Goal: Find specific page/section: Find specific page/section

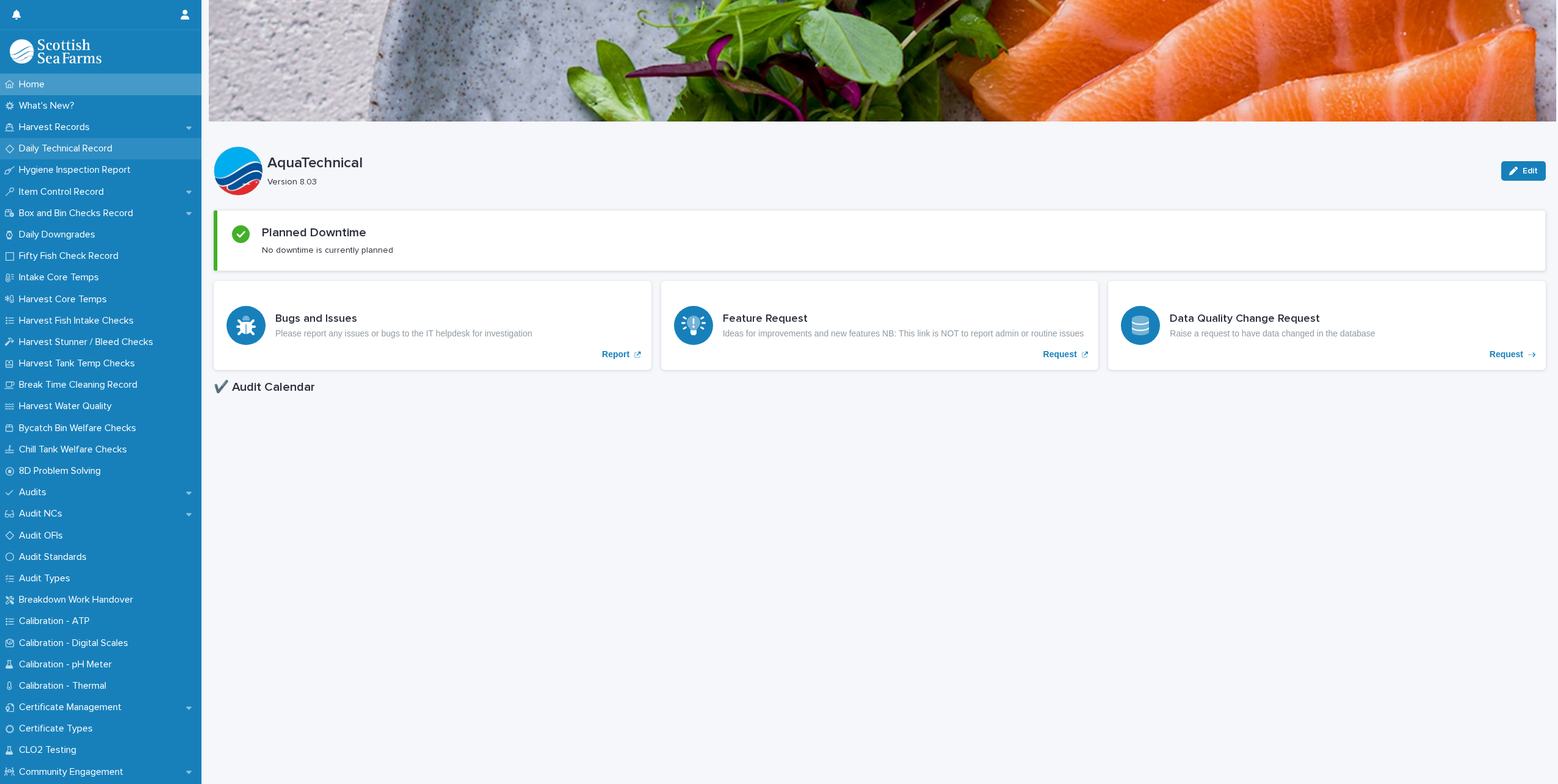
click at [51, 150] on p "Daily Technical Record" at bounding box center [68, 148] width 108 height 12
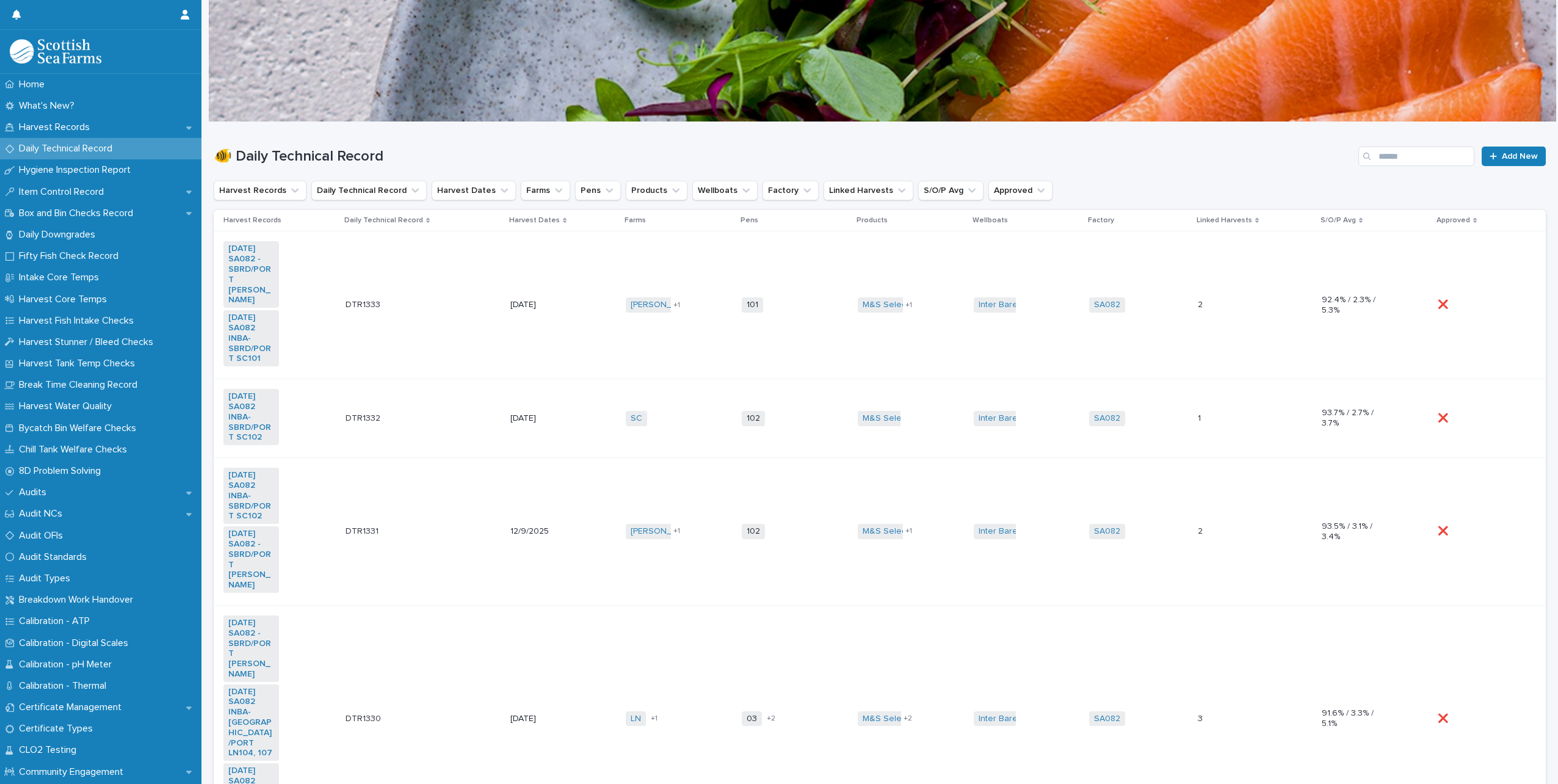
click at [381, 266] on td "DTR1333 DTR1333" at bounding box center [422, 305] width 165 height 147
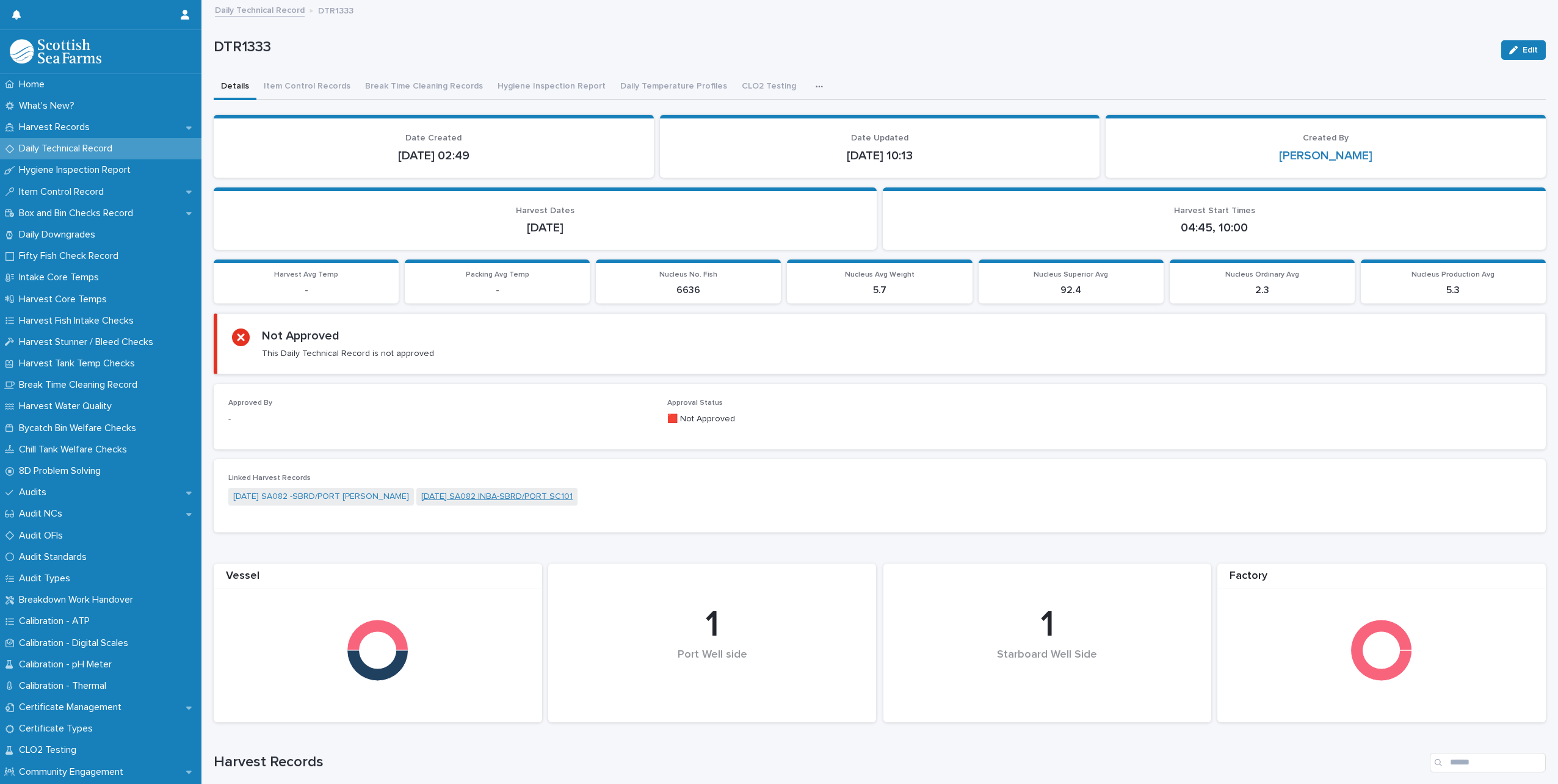
click at [491, 496] on link "[DATE] SA082 INBA-SBRD/PORT SC101" at bounding box center [497, 496] width 151 height 13
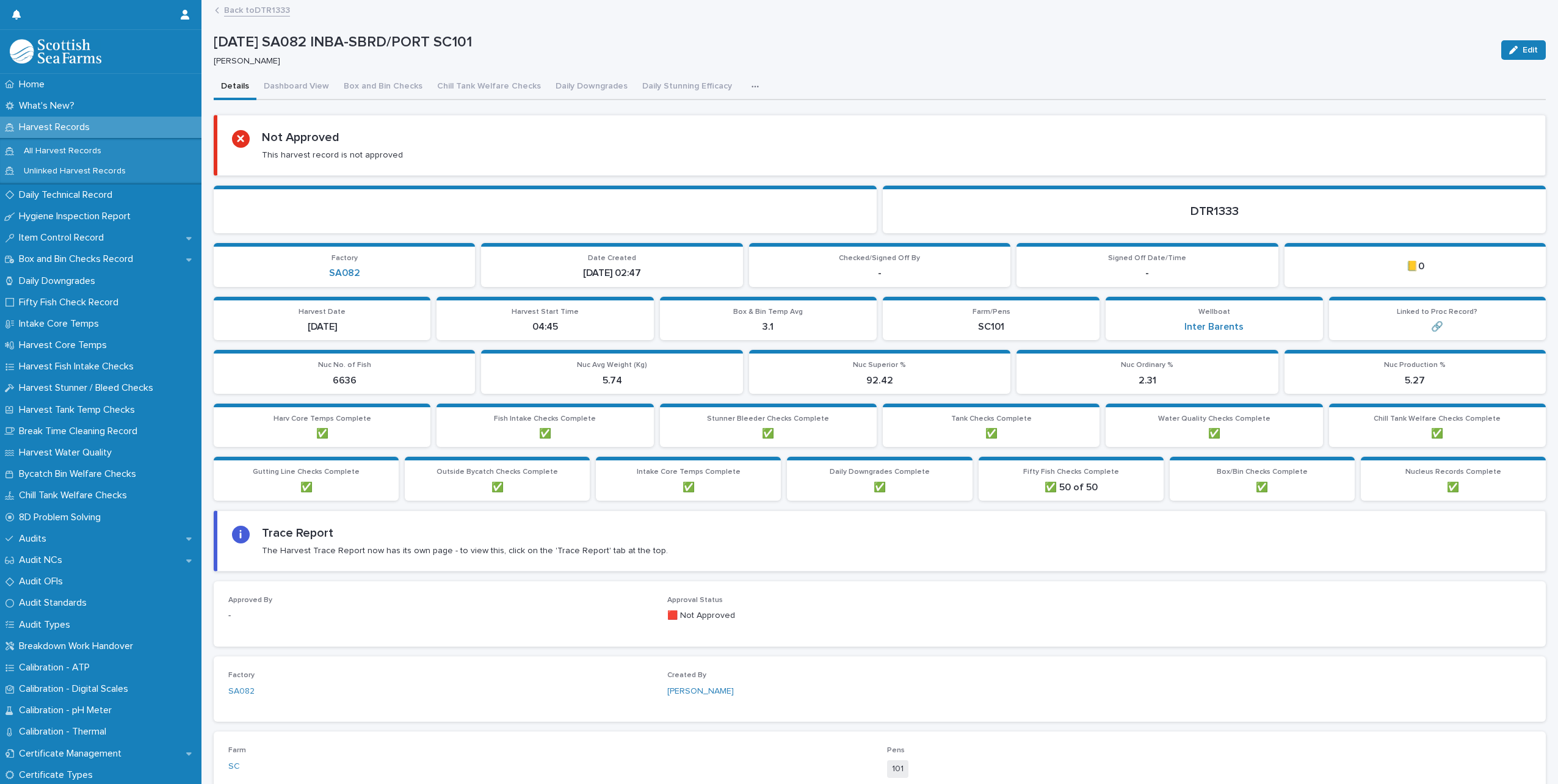
click at [752, 84] on icon "button" at bounding box center [755, 87] width 7 height 9
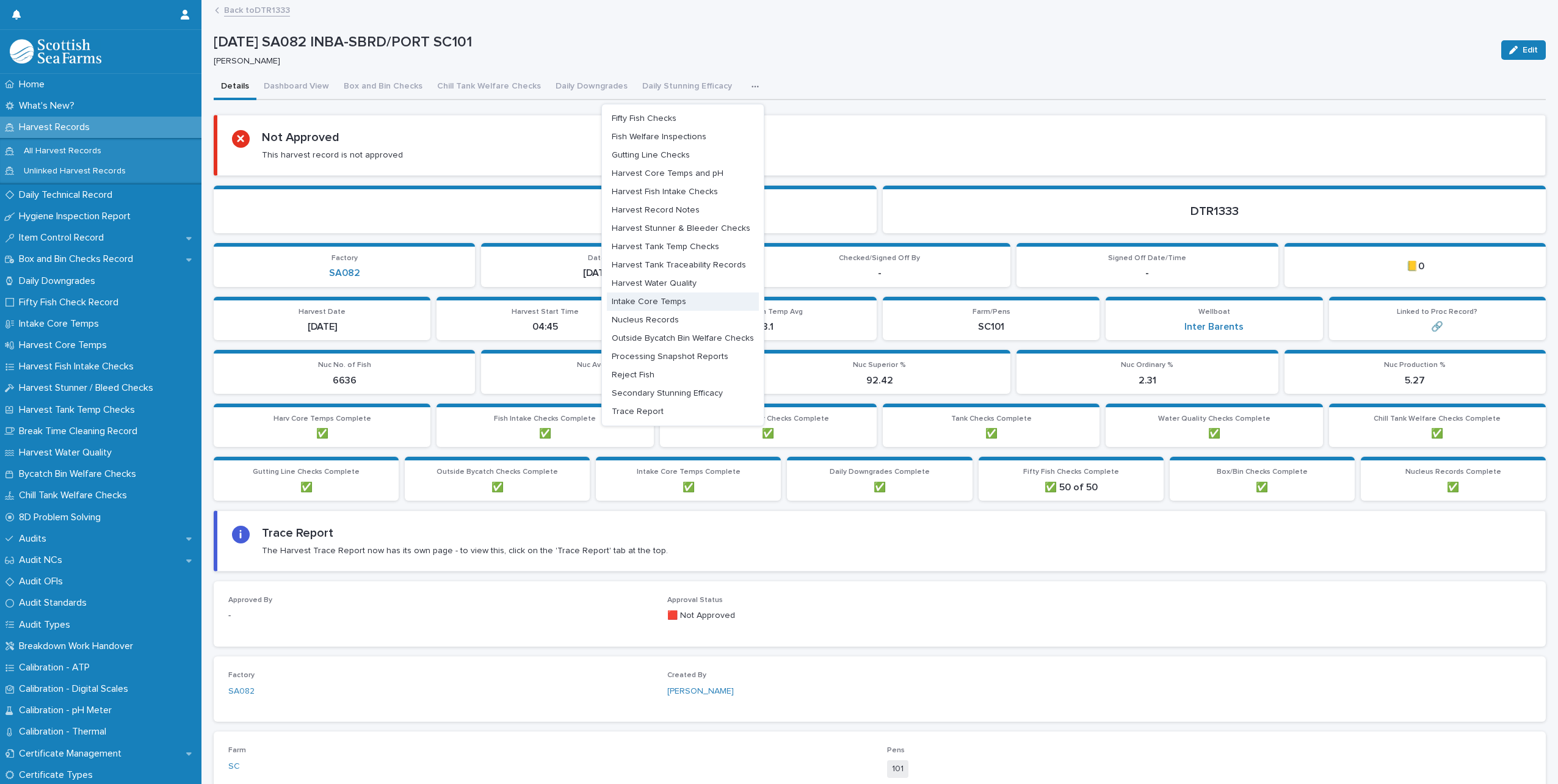
click at [654, 304] on span "Intake Core Temps" at bounding box center [649, 301] width 75 height 9
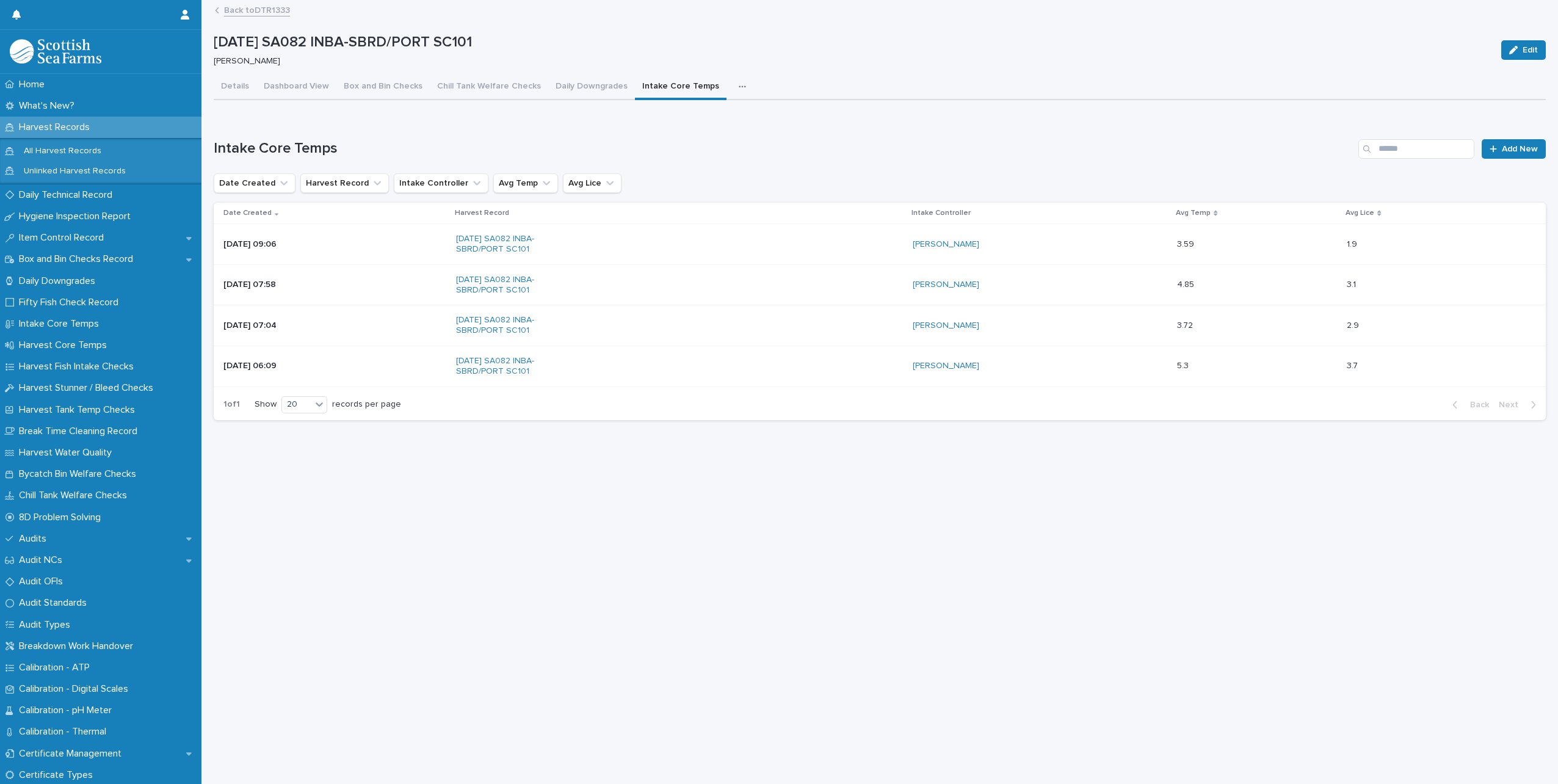
click at [738, 87] on icon "button" at bounding box center [742, 87] width 7 height 9
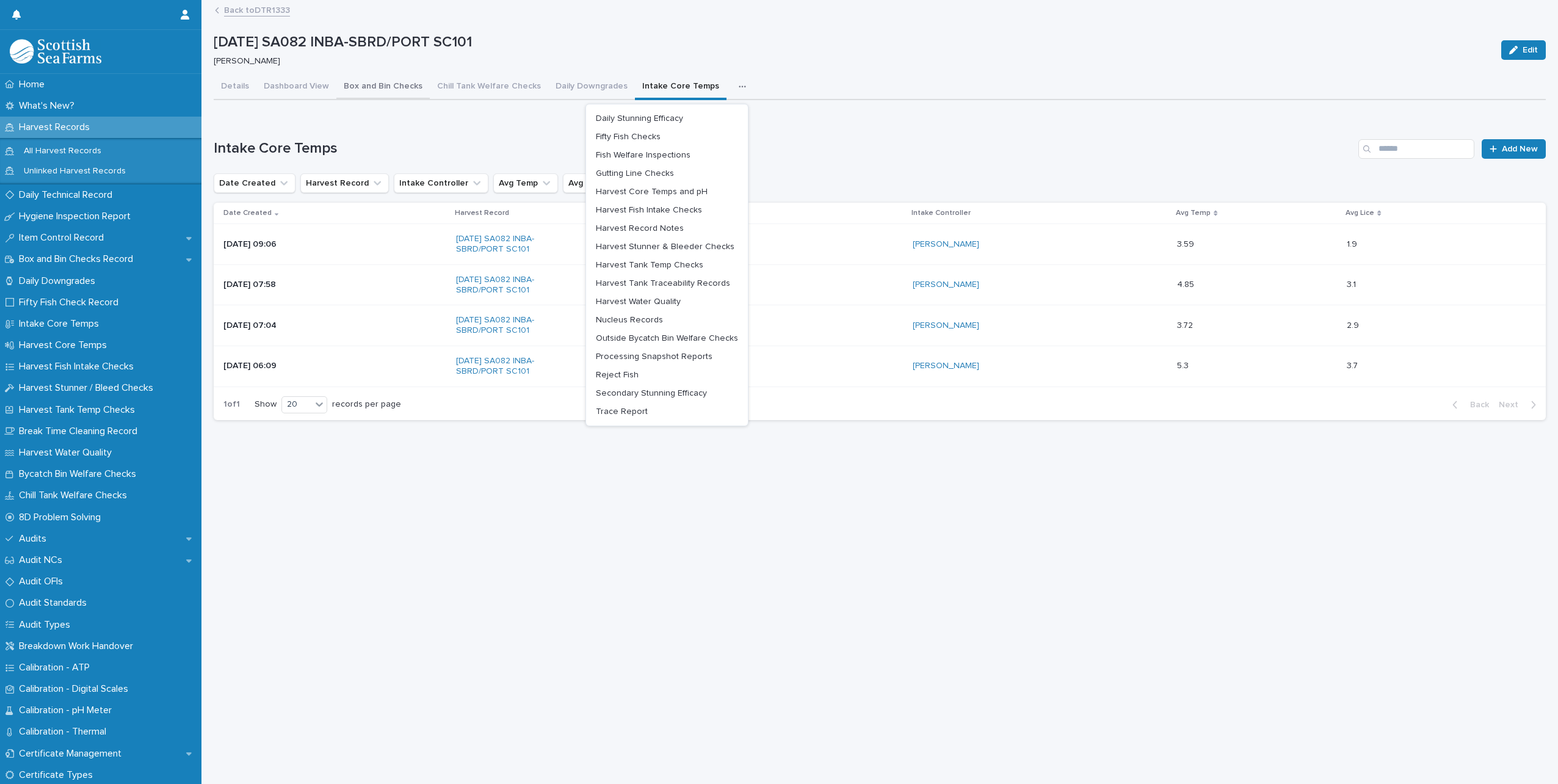
click at [400, 84] on button "Box and Bin Checks" at bounding box center [383, 87] width 94 height 26
